Goal: Task Accomplishment & Management: Use online tool/utility

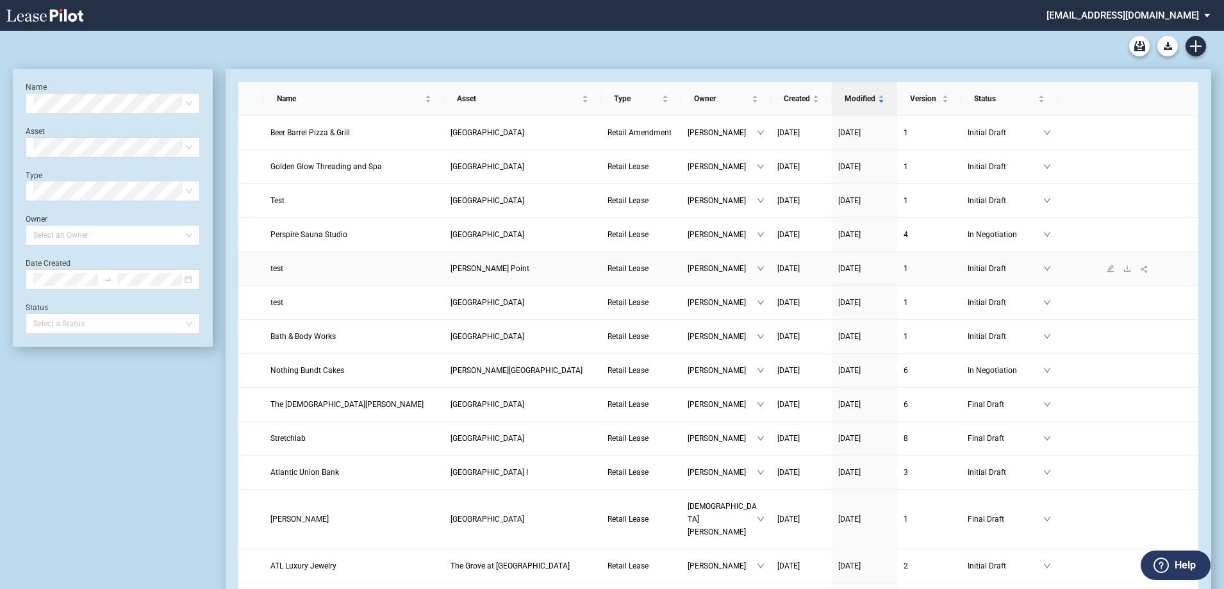
click at [296, 269] on link "test" at bounding box center [354, 268] width 167 height 13
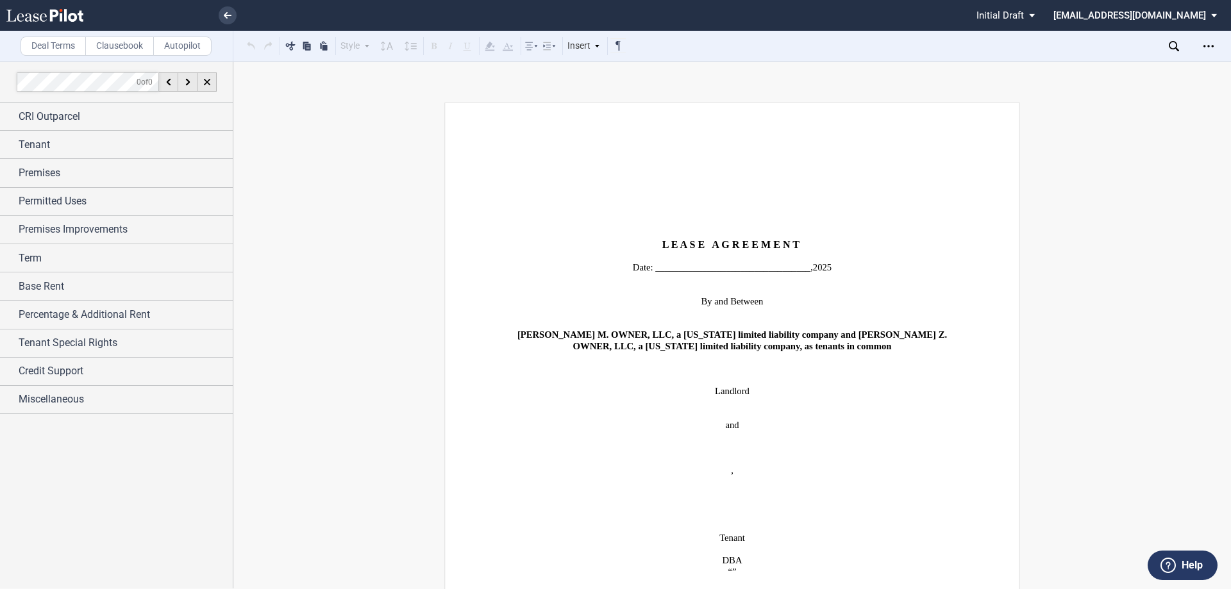
scroll to position [64, 0]
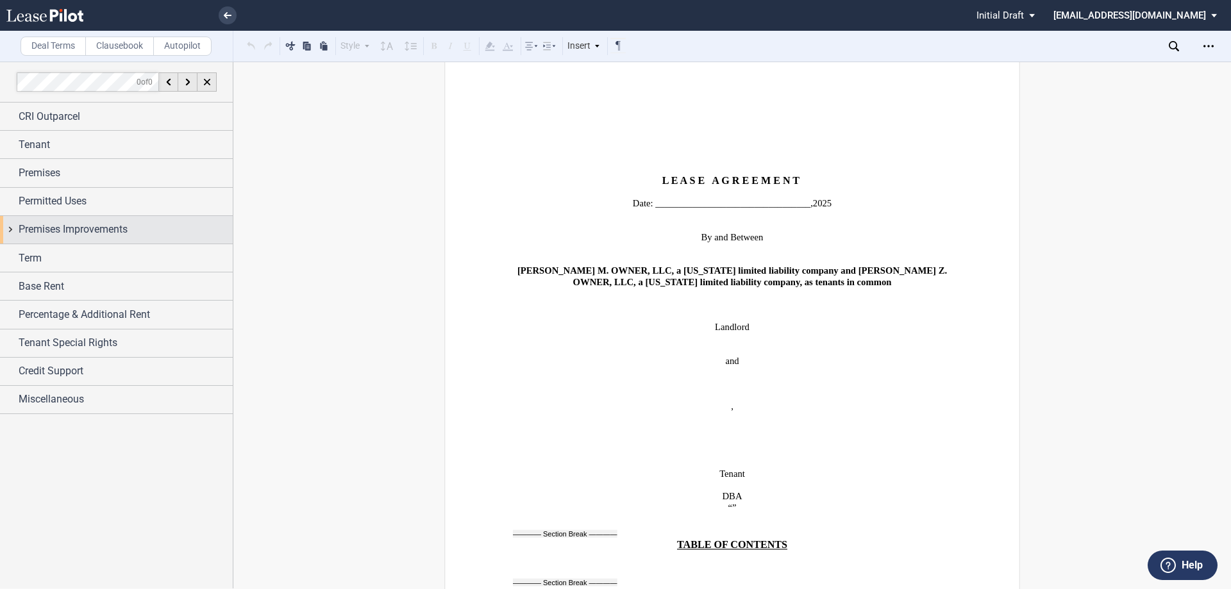
click at [76, 229] on span "Premises Improvements" at bounding box center [73, 229] width 109 height 15
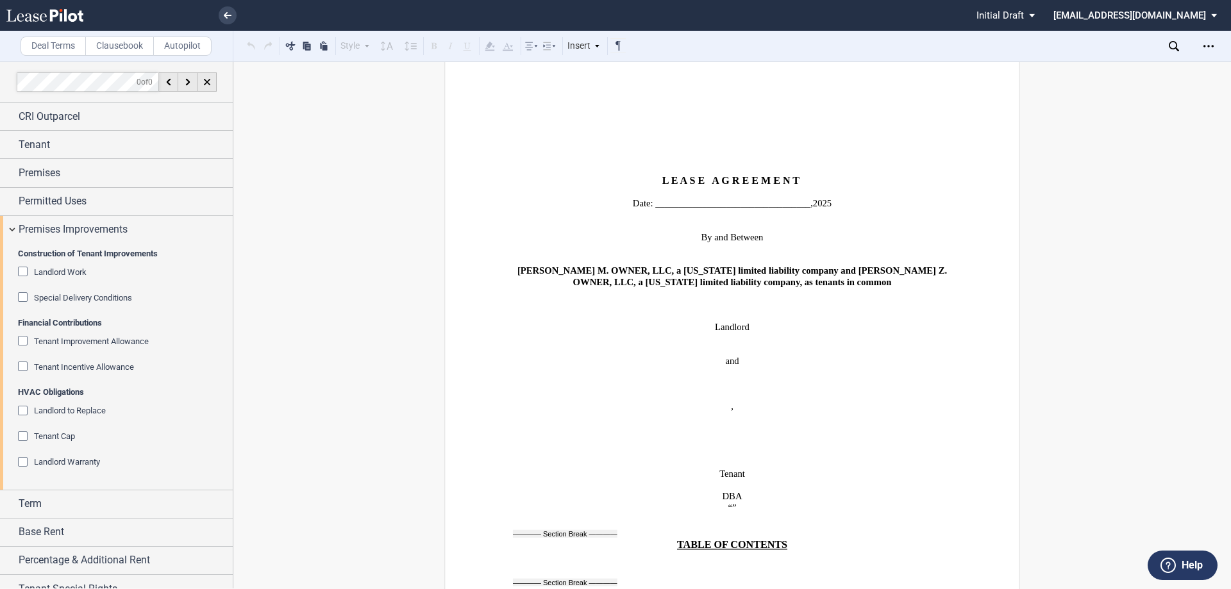
click at [24, 299] on div "Special Delivery Conditions" at bounding box center [24, 298] width 13 height 13
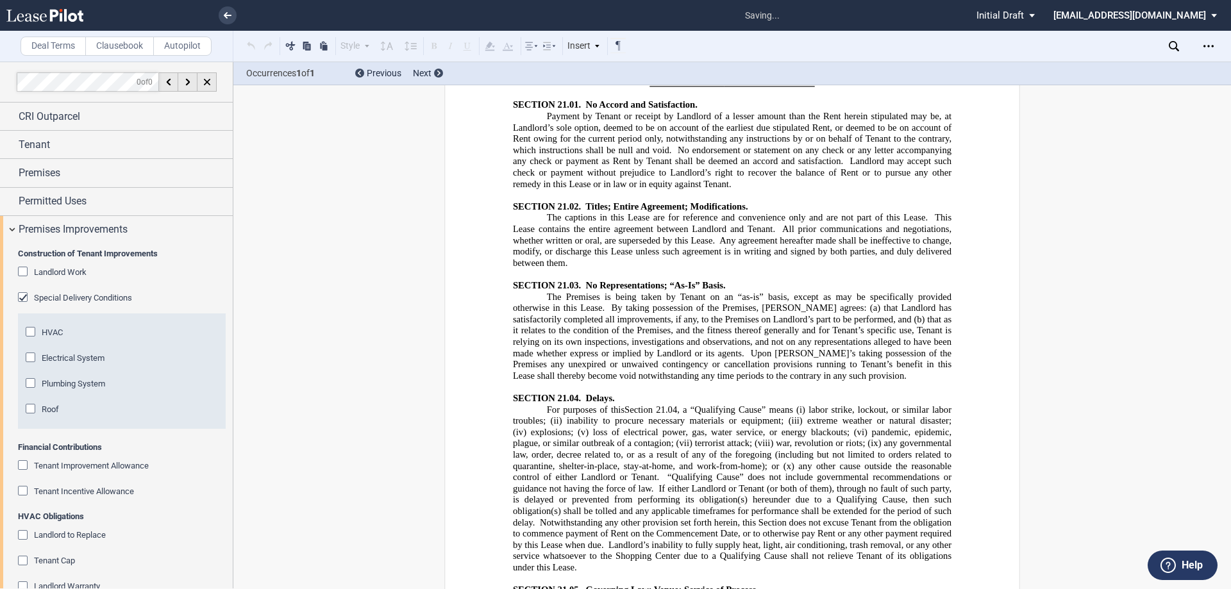
scroll to position [19416, 0]
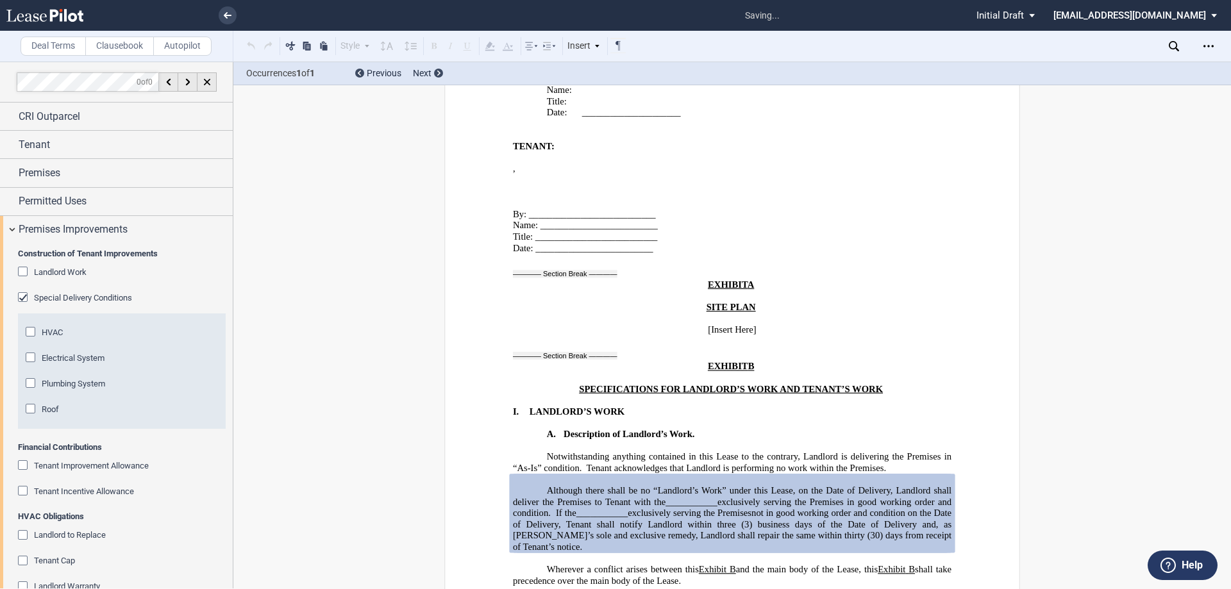
click at [23, 338] on div "HVAC Electrical System Plumbing System Roof" at bounding box center [122, 370] width 208 height 115
drag, startPoint x: 556, startPoint y: 285, endPoint x: 586, endPoint y: 308, distance: 37.1
click at [586, 485] on p "Although there shall be no “Landlord’s Work” under this Lease, on the Date of D…" at bounding box center [732, 519] width 438 height 68
drag, startPoint x: 688, startPoint y: 349, endPoint x: 622, endPoint y: 308, distance: 77.9
click at [683, 564] on span "Wherever a conflict arises between this" at bounding box center [623, 569] width 152 height 11
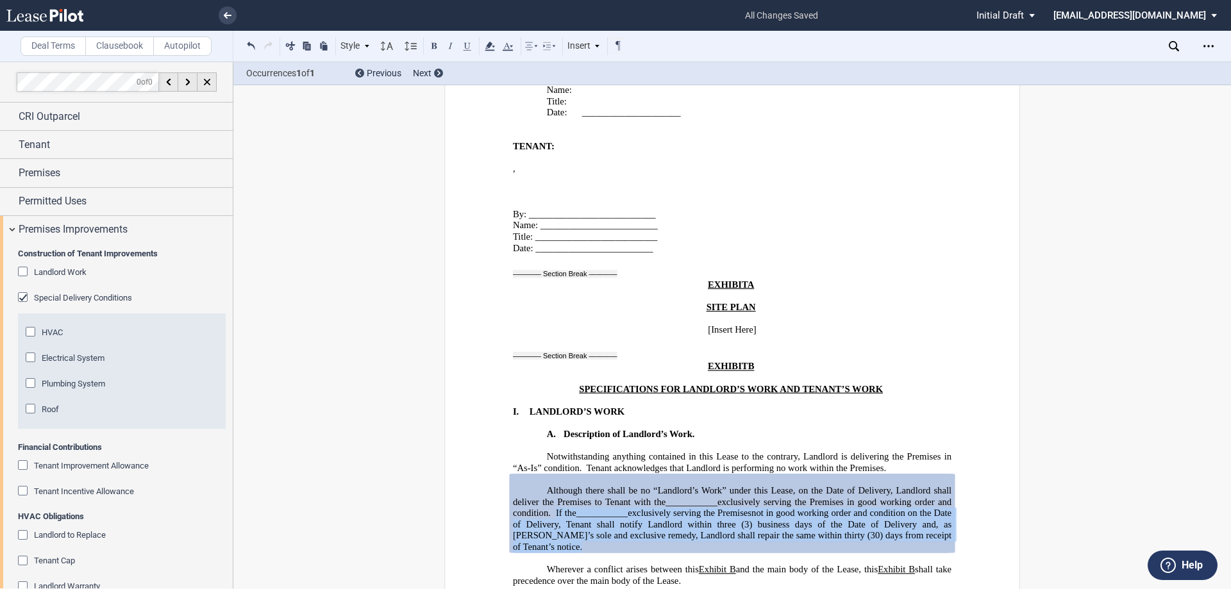
drag, startPoint x: 553, startPoint y: 287, endPoint x: 567, endPoint y: 324, distance: 39.8
click at [567, 485] on p "Although there shall be no “Landlord’s Work” under this Lease, on the Date of D…" at bounding box center [732, 519] width 438 height 68
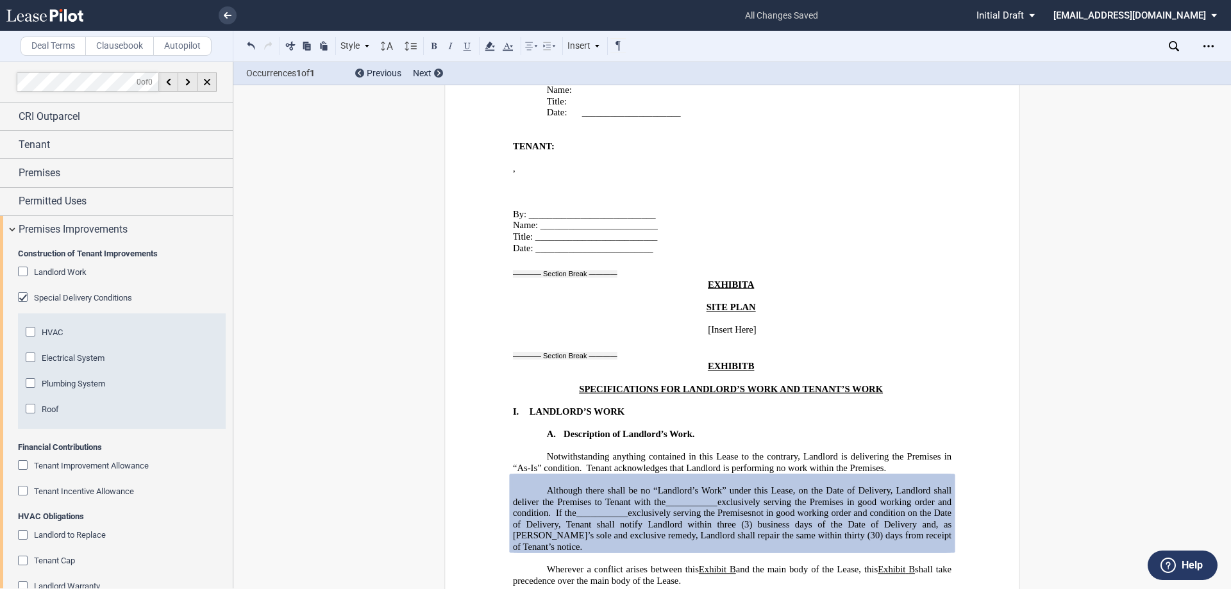
drag, startPoint x: 646, startPoint y: 308, endPoint x: 563, endPoint y: 318, distance: 83.3
click at [565, 553] on p "﻿" at bounding box center [732, 559] width 438 height 12
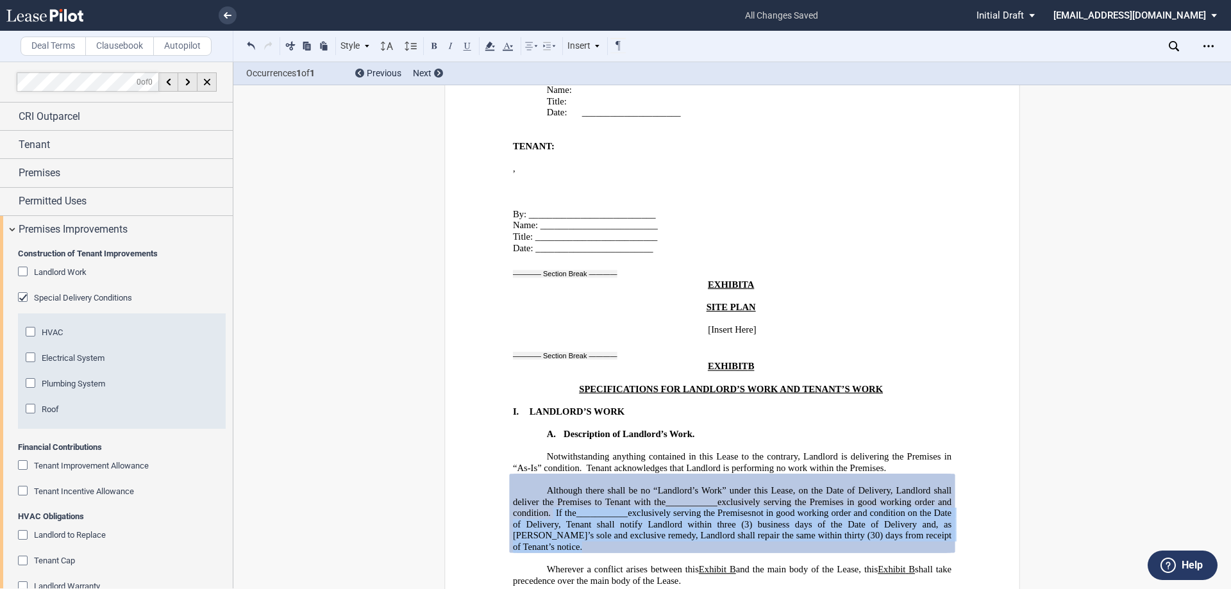
drag, startPoint x: 562, startPoint y: 316, endPoint x: 552, endPoint y: 287, distance: 30.6
click at [552, 485] on p "Although there shall be no “Landlord’s Work” under this Lease, on the Date of D…" at bounding box center [732, 519] width 438 height 68
